Goal: Transaction & Acquisition: Obtain resource

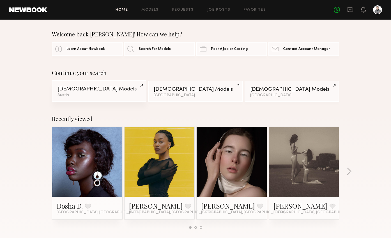
click at [93, 94] on div "Austin" at bounding box center [98, 95] width 83 height 4
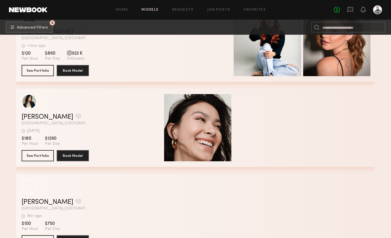
scroll to position [982, 0]
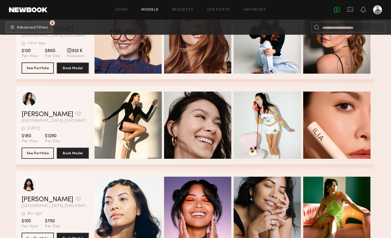
click at [11, 171] on div "Filter by Category beauty lifestyle e-comm UGC curve unique swimwear influencer…" at bounding box center [195, 123] width 385 height 2142
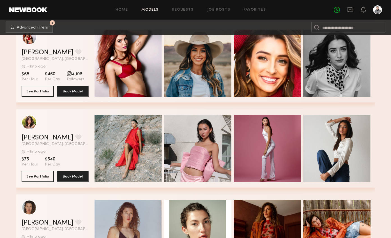
scroll to position [1215, 0]
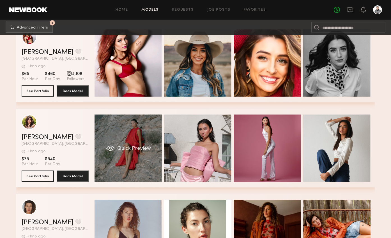
click at [118, 145] on div "Quick Preview" at bounding box center [127, 148] width 67 height 67
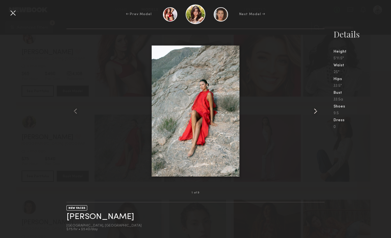
click at [316, 113] on common-icon at bounding box center [315, 111] width 9 height 9
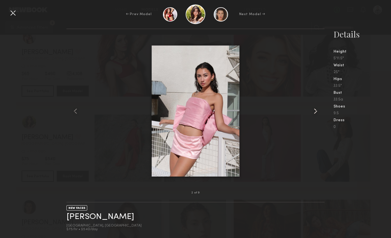
click at [316, 113] on common-icon at bounding box center [315, 111] width 9 height 9
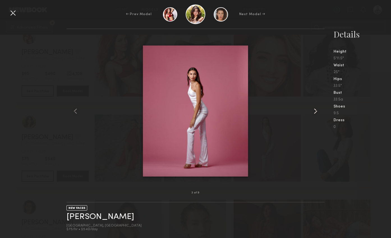
click at [316, 113] on common-icon at bounding box center [315, 111] width 9 height 9
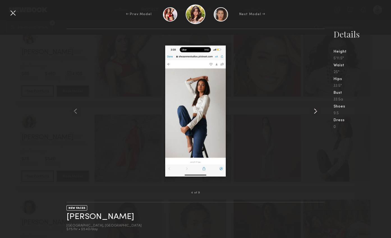
click at [316, 113] on common-icon at bounding box center [315, 111] width 9 height 9
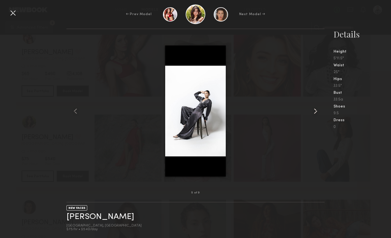
click at [316, 113] on common-icon at bounding box center [315, 111] width 9 height 9
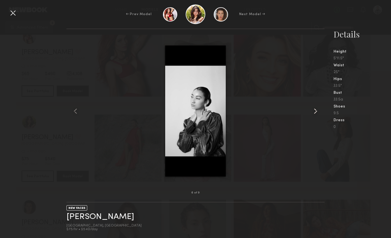
click at [316, 113] on common-icon at bounding box center [315, 111] width 9 height 9
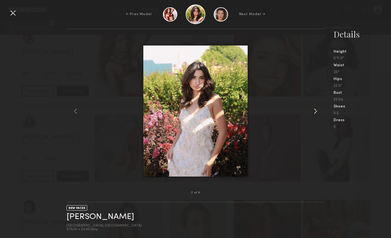
click at [316, 113] on common-icon at bounding box center [315, 111] width 9 height 9
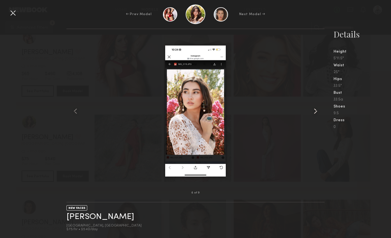
click at [316, 113] on common-icon at bounding box center [315, 111] width 9 height 9
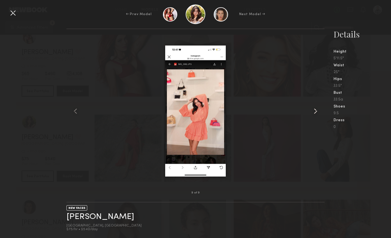
click at [316, 113] on common-icon at bounding box center [315, 111] width 9 height 9
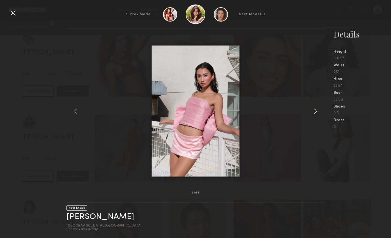
click at [316, 113] on common-icon at bounding box center [315, 111] width 9 height 9
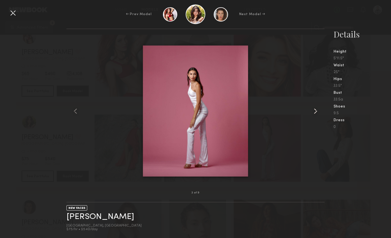
click at [316, 113] on common-icon at bounding box center [315, 111] width 9 height 9
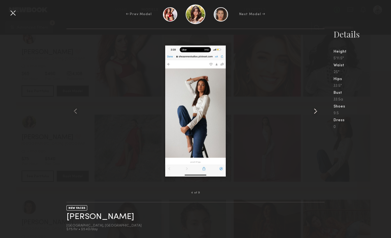
click at [316, 113] on common-icon at bounding box center [315, 111] width 9 height 9
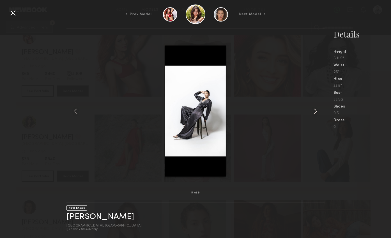
click at [316, 113] on common-icon at bounding box center [315, 111] width 9 height 9
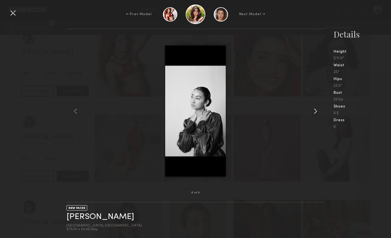
click at [316, 113] on common-icon at bounding box center [315, 111] width 9 height 9
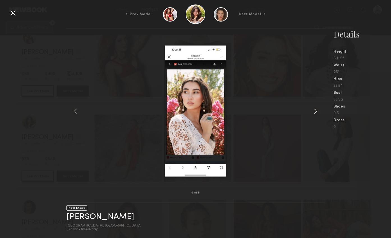
click at [316, 113] on common-icon at bounding box center [315, 111] width 9 height 9
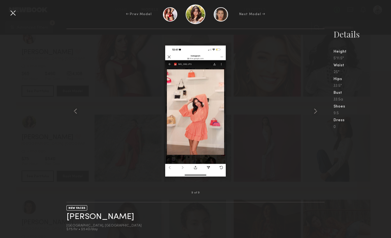
click at [13, 15] on div at bounding box center [12, 12] width 9 height 9
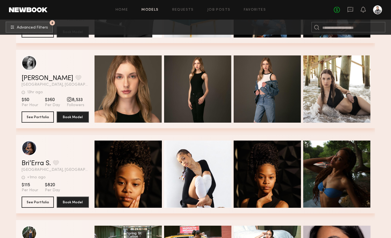
scroll to position [1615, 0]
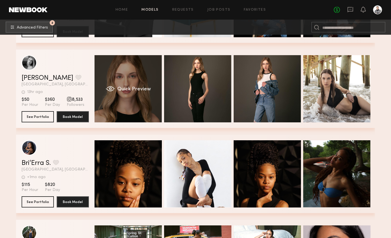
click at [124, 90] on span "Quick Preview" at bounding box center [134, 89] width 34 height 5
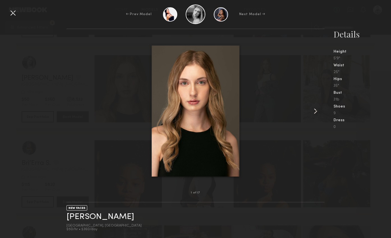
click at [317, 114] on common-icon at bounding box center [315, 111] width 9 height 9
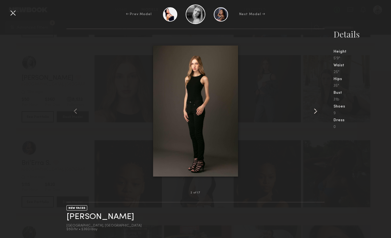
click at [317, 114] on common-icon at bounding box center [315, 111] width 9 height 9
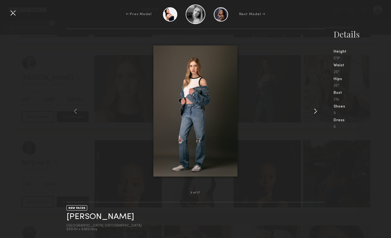
click at [317, 114] on common-icon at bounding box center [315, 111] width 9 height 9
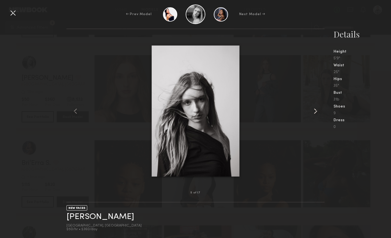
click at [317, 114] on common-icon at bounding box center [315, 111] width 9 height 9
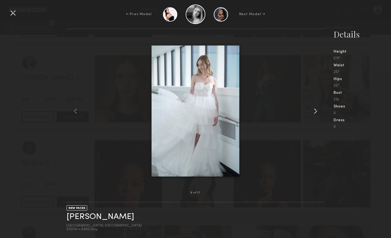
click at [317, 114] on common-icon at bounding box center [315, 111] width 9 height 9
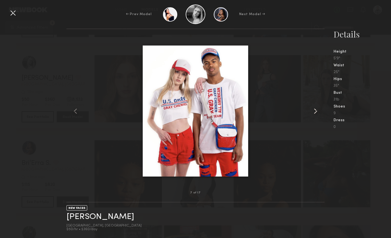
click at [317, 114] on common-icon at bounding box center [315, 111] width 9 height 9
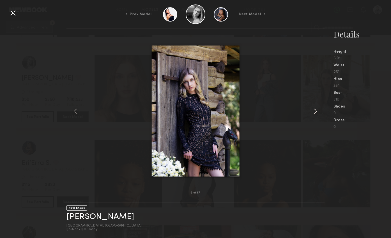
click at [317, 114] on common-icon at bounding box center [315, 111] width 9 height 9
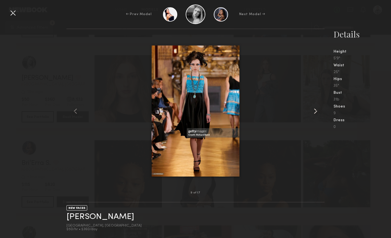
click at [317, 114] on common-icon at bounding box center [315, 111] width 9 height 9
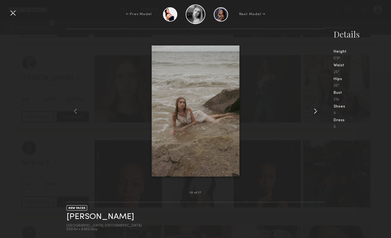
click at [317, 114] on common-icon at bounding box center [315, 111] width 9 height 9
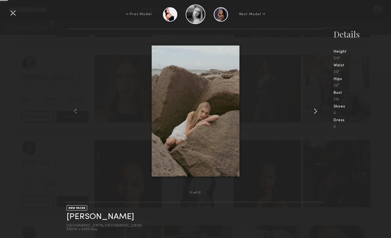
click at [317, 114] on common-icon at bounding box center [315, 111] width 9 height 9
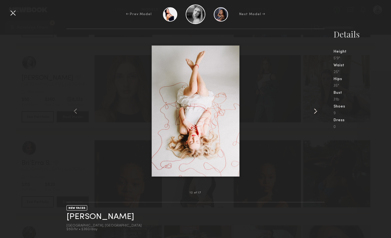
click at [316, 113] on common-icon at bounding box center [315, 111] width 9 height 9
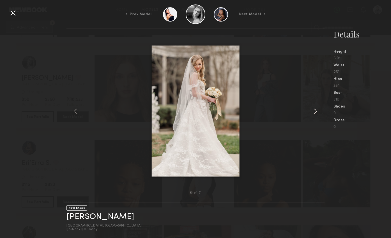
click at [316, 113] on common-icon at bounding box center [315, 111] width 9 height 9
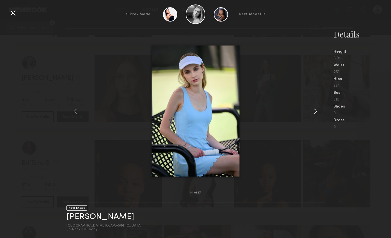
click at [316, 113] on common-icon at bounding box center [315, 111] width 9 height 9
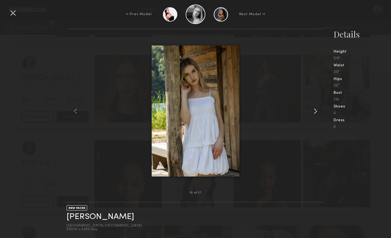
click at [316, 113] on common-icon at bounding box center [315, 111] width 9 height 9
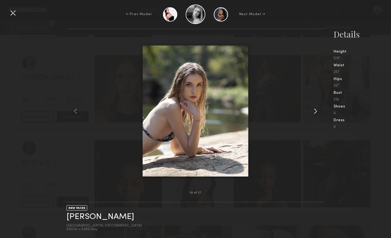
click at [316, 113] on common-icon at bounding box center [315, 111] width 9 height 9
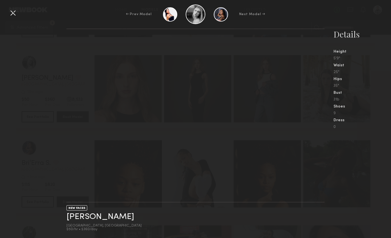
click at [316, 112] on nb-gallery-light at bounding box center [195, 116] width 258 height 174
click at [18, 12] on div "← Prev Model Next Model →" at bounding box center [195, 14] width 391 height 20
click at [7, 14] on div "← Prev Model Next Model →" at bounding box center [195, 14] width 391 height 20
click at [8, 14] on div at bounding box center [12, 12] width 9 height 9
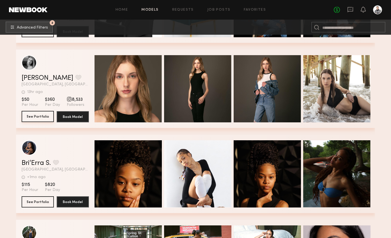
click at [35, 116] on button "See Portfolio" at bounding box center [38, 116] width 32 height 11
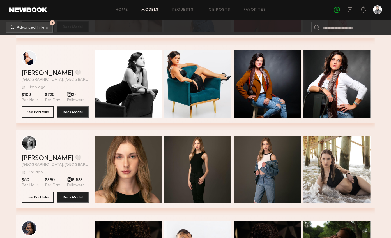
scroll to position [1535, 0]
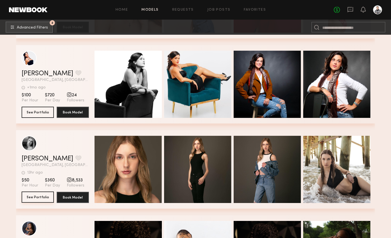
click at [36, 199] on button "See Portfolio" at bounding box center [38, 197] width 32 height 11
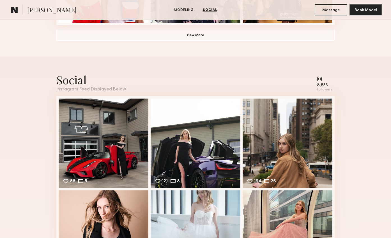
scroll to position [416, 0]
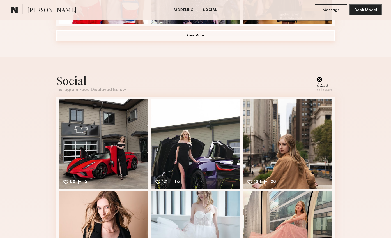
click at [196, 34] on button "View More" at bounding box center [195, 35] width 278 height 11
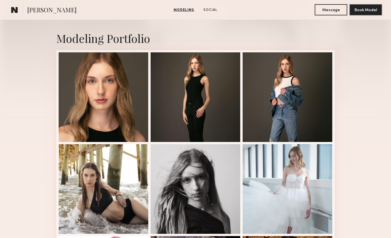
scroll to position [113, 0]
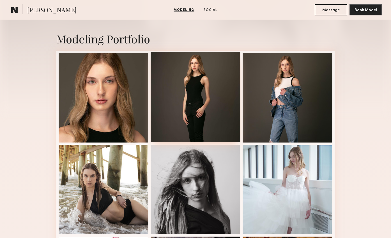
click at [195, 91] on div at bounding box center [196, 97] width 90 height 90
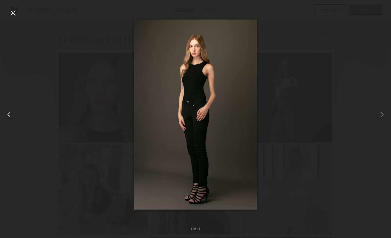
click at [10, 114] on common-icon at bounding box center [8, 114] width 9 height 9
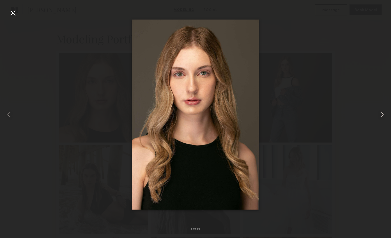
click at [382, 112] on common-icon at bounding box center [381, 114] width 9 height 9
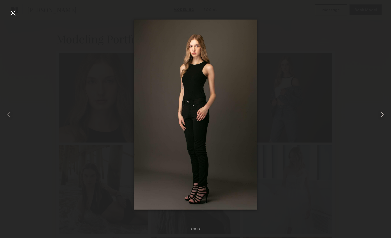
click at [382, 112] on common-icon at bounding box center [381, 114] width 9 height 9
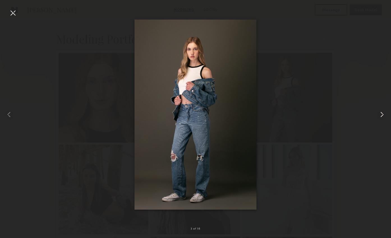
click at [382, 112] on common-icon at bounding box center [381, 114] width 9 height 9
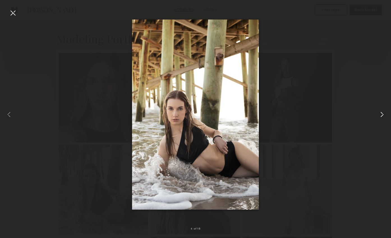
click at [382, 112] on common-icon at bounding box center [381, 114] width 9 height 9
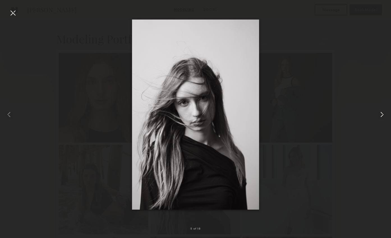
click at [382, 112] on common-icon at bounding box center [381, 114] width 9 height 9
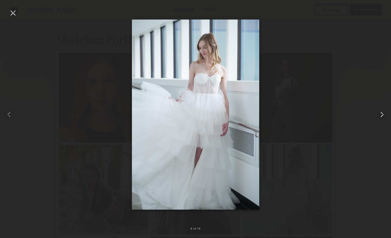
click at [382, 112] on common-icon at bounding box center [381, 114] width 9 height 9
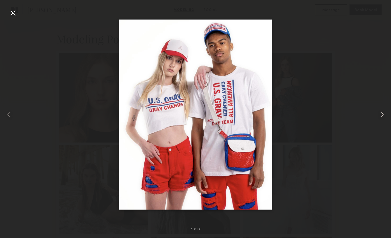
click at [382, 112] on common-icon at bounding box center [381, 114] width 9 height 9
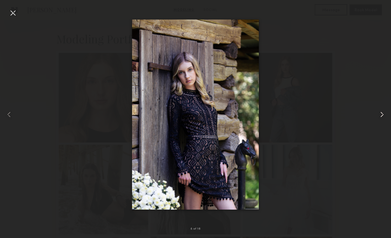
click at [382, 112] on common-icon at bounding box center [381, 114] width 9 height 9
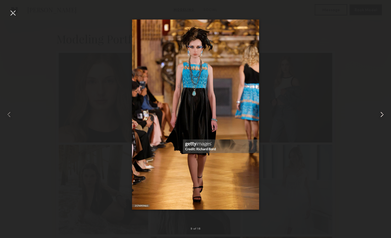
click at [382, 112] on common-icon at bounding box center [381, 114] width 9 height 9
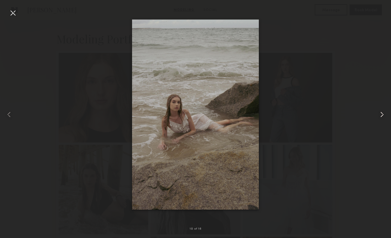
click at [382, 112] on common-icon at bounding box center [381, 114] width 9 height 9
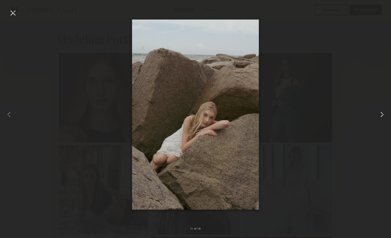
click at [382, 112] on common-icon at bounding box center [381, 114] width 9 height 9
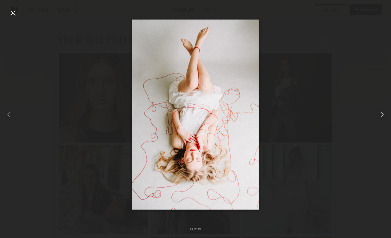
click at [382, 112] on common-icon at bounding box center [381, 114] width 9 height 9
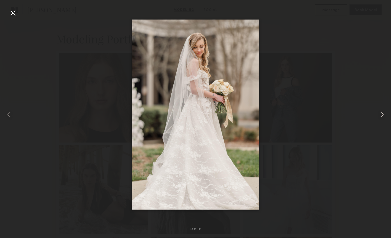
click at [382, 112] on common-icon at bounding box center [381, 114] width 9 height 9
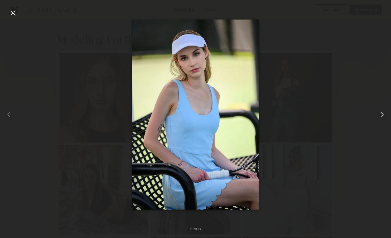
click at [382, 112] on common-icon at bounding box center [381, 114] width 9 height 9
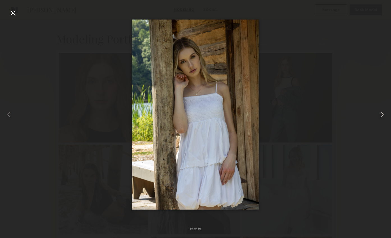
click at [382, 112] on common-icon at bounding box center [381, 114] width 9 height 9
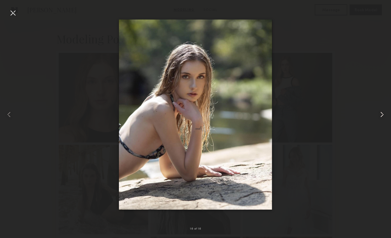
click at [382, 112] on common-icon at bounding box center [381, 114] width 9 height 9
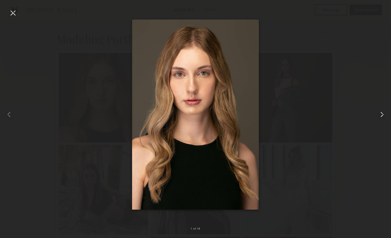
click at [382, 112] on common-icon at bounding box center [381, 114] width 9 height 9
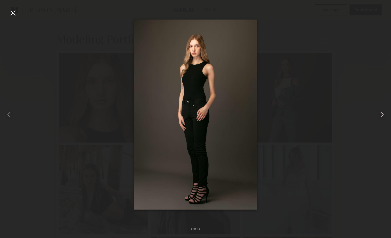
click at [382, 112] on common-icon at bounding box center [381, 114] width 9 height 9
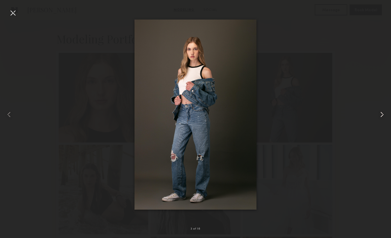
click at [382, 112] on common-icon at bounding box center [381, 114] width 9 height 9
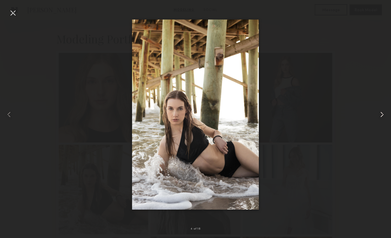
click at [382, 112] on common-icon at bounding box center [381, 114] width 9 height 9
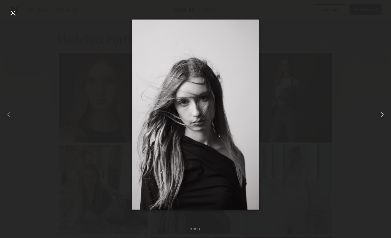
click at [382, 112] on common-icon at bounding box center [381, 114] width 9 height 9
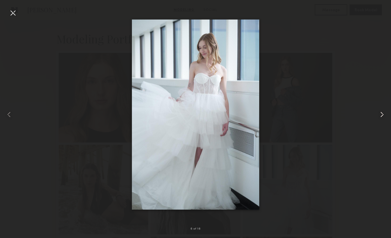
click at [382, 112] on common-icon at bounding box center [381, 114] width 9 height 9
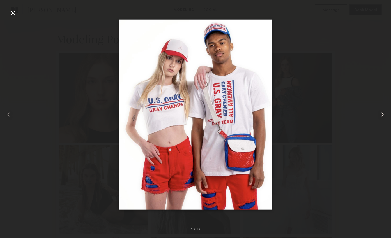
click at [382, 112] on common-icon at bounding box center [381, 114] width 9 height 9
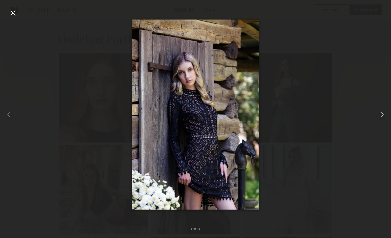
click at [382, 112] on common-icon at bounding box center [381, 114] width 9 height 9
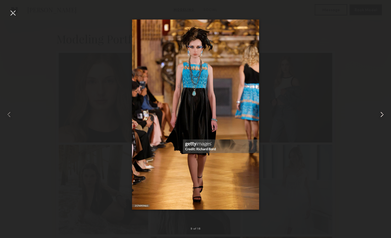
click at [382, 112] on common-icon at bounding box center [381, 114] width 9 height 9
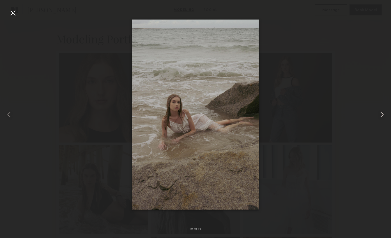
click at [382, 112] on common-icon at bounding box center [381, 114] width 9 height 9
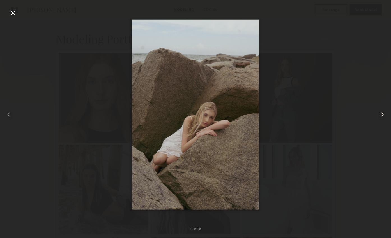
click at [382, 112] on common-icon at bounding box center [381, 114] width 9 height 9
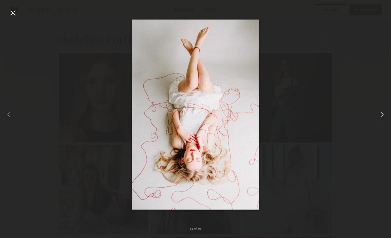
click at [382, 112] on common-icon at bounding box center [381, 114] width 9 height 9
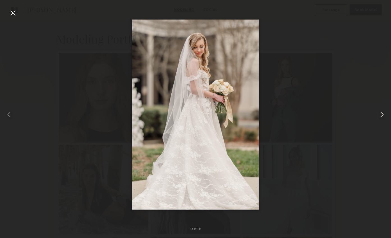
click at [382, 112] on common-icon at bounding box center [381, 114] width 9 height 9
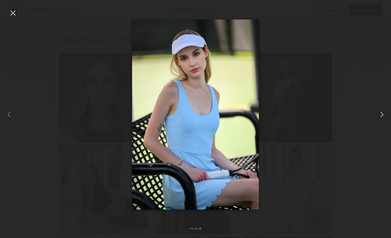
click at [382, 112] on common-icon at bounding box center [381, 114] width 9 height 9
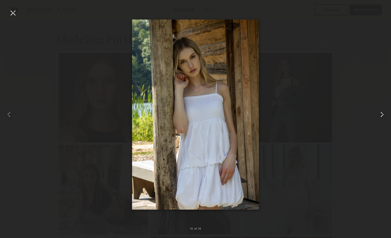
click at [382, 112] on common-icon at bounding box center [381, 114] width 9 height 9
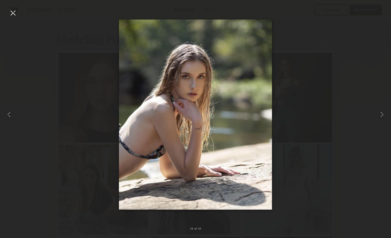
click at [15, 16] on div at bounding box center [12, 12] width 9 height 9
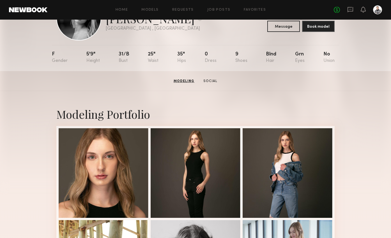
scroll to position [4, 0]
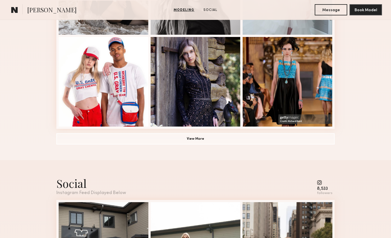
scroll to position [313, 0]
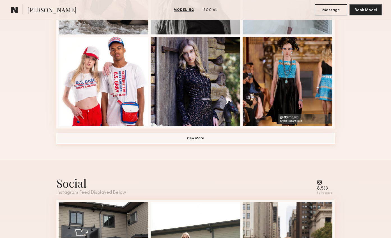
click at [194, 140] on button "View More" at bounding box center [195, 138] width 278 height 11
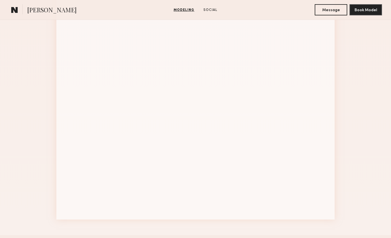
scroll to position [498, 0]
